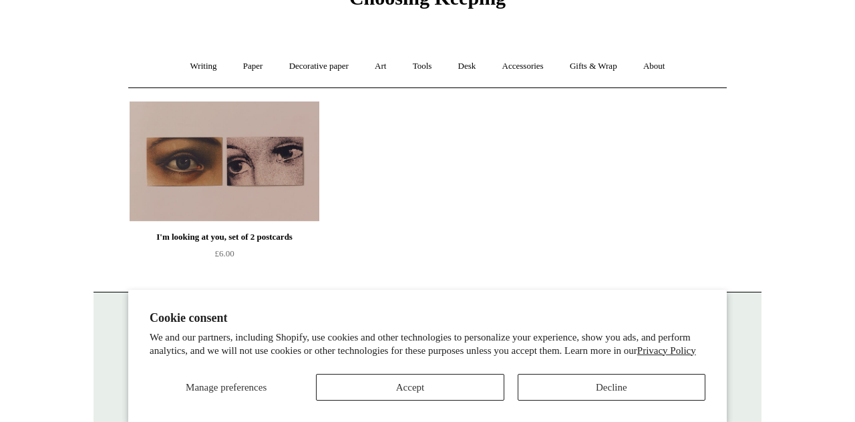
scroll to position [90, 0]
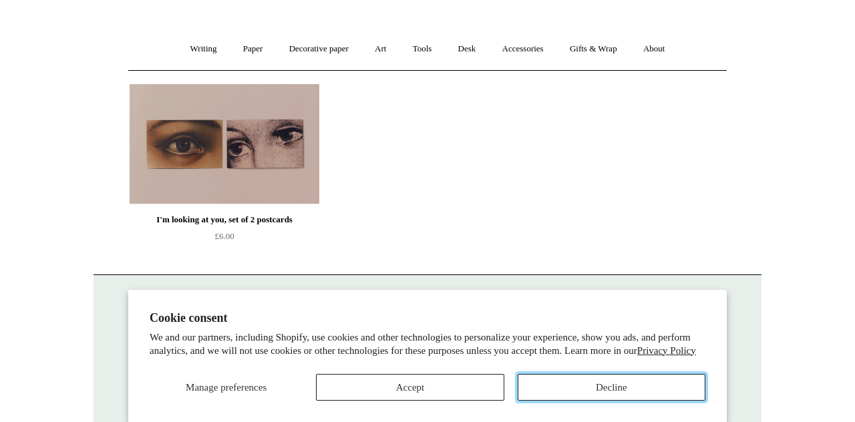
click at [591, 385] on button "Decline" at bounding box center [612, 387] width 188 height 27
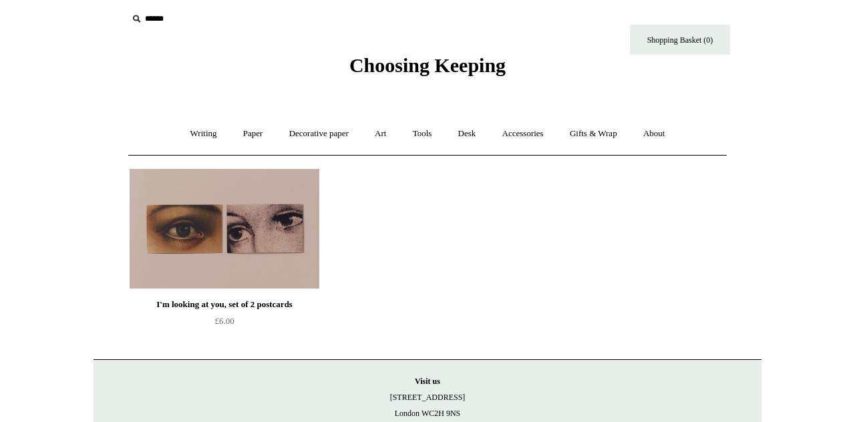
scroll to position [0, 0]
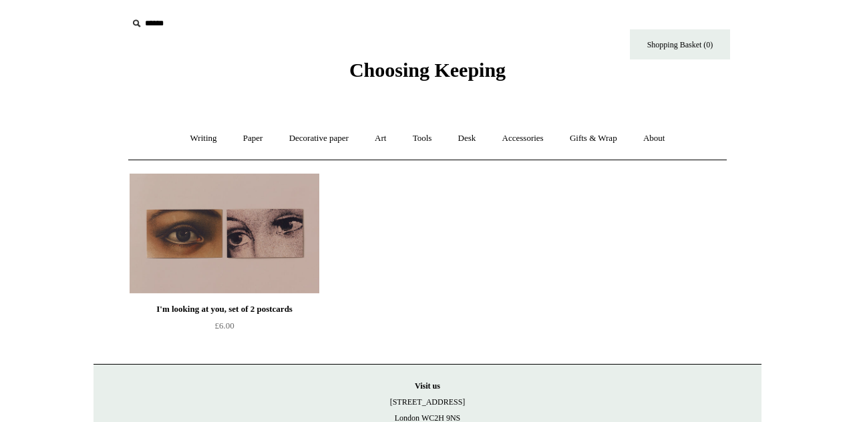
click at [523, 142] on link "Accessories +" at bounding box center [523, 138] width 65 height 35
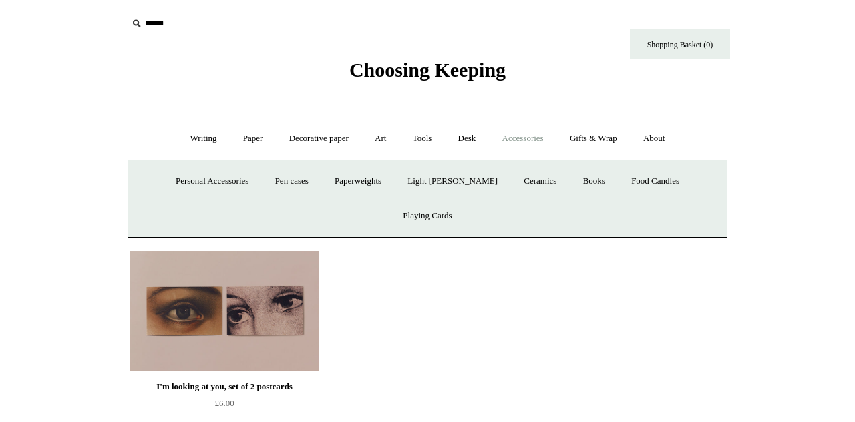
click at [148, 22] on input "text" at bounding box center [210, 23] width 164 height 25
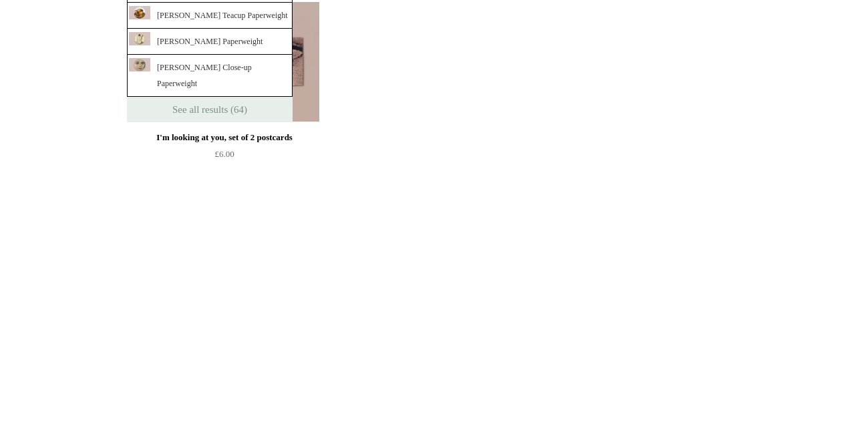
scroll to position [1, 0]
type input "****"
click at [151, 360] on link "See all results (64)" at bounding box center [210, 357] width 166 height 25
